Goal: Register for event/course

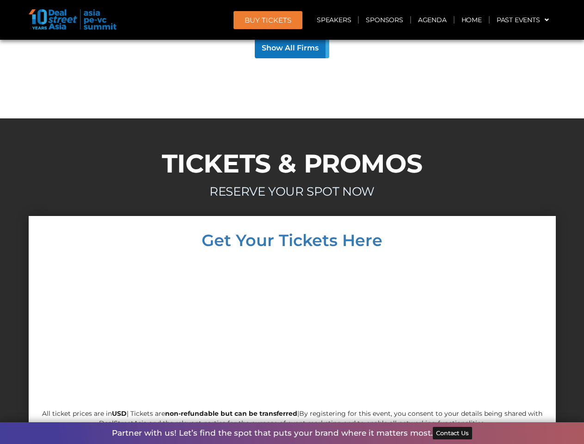
scroll to position [5231, 0]
